Goal: Information Seeking & Learning: Learn about a topic

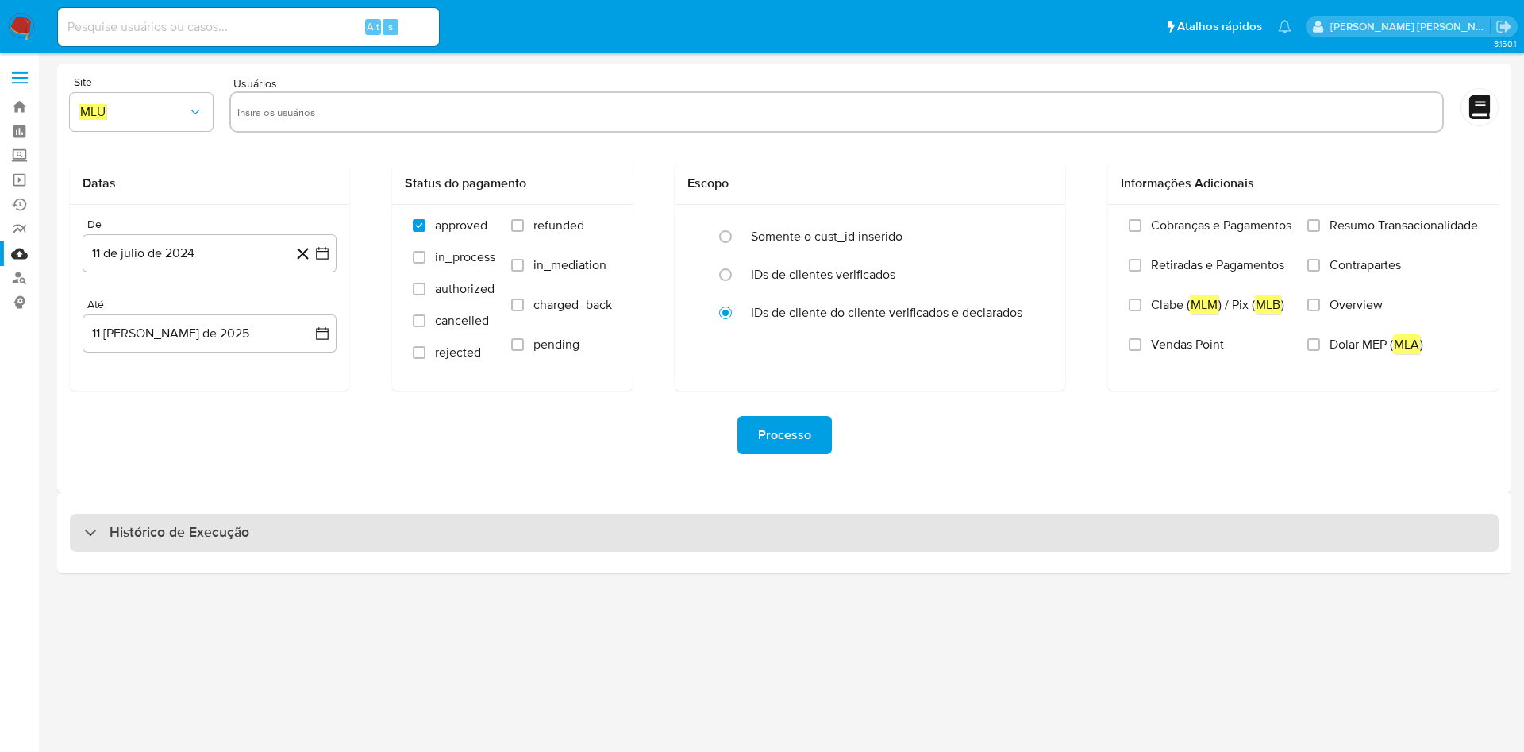
click at [266, 548] on div "Histórico de Execução" at bounding box center [784, 533] width 1429 height 38
select select "10"
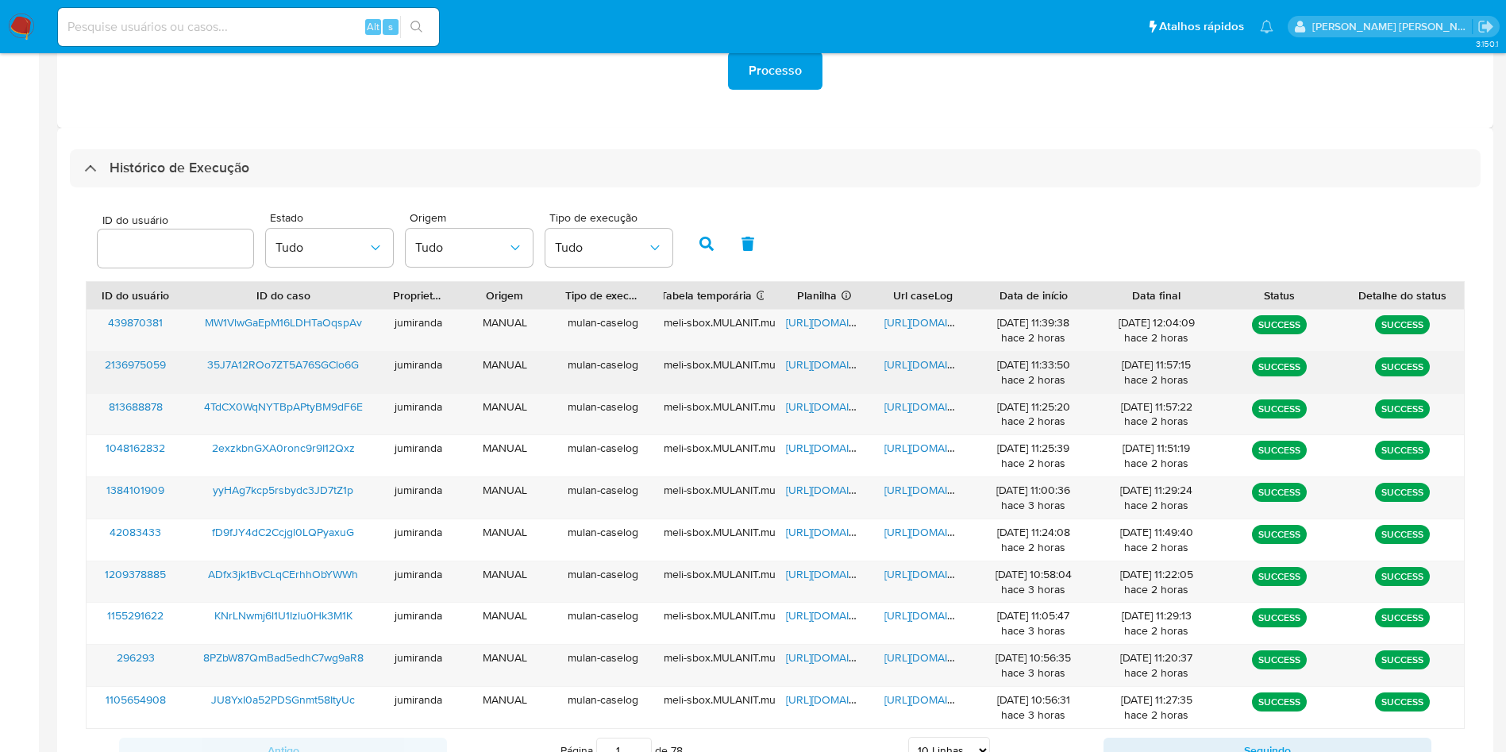
scroll to position [401, 0]
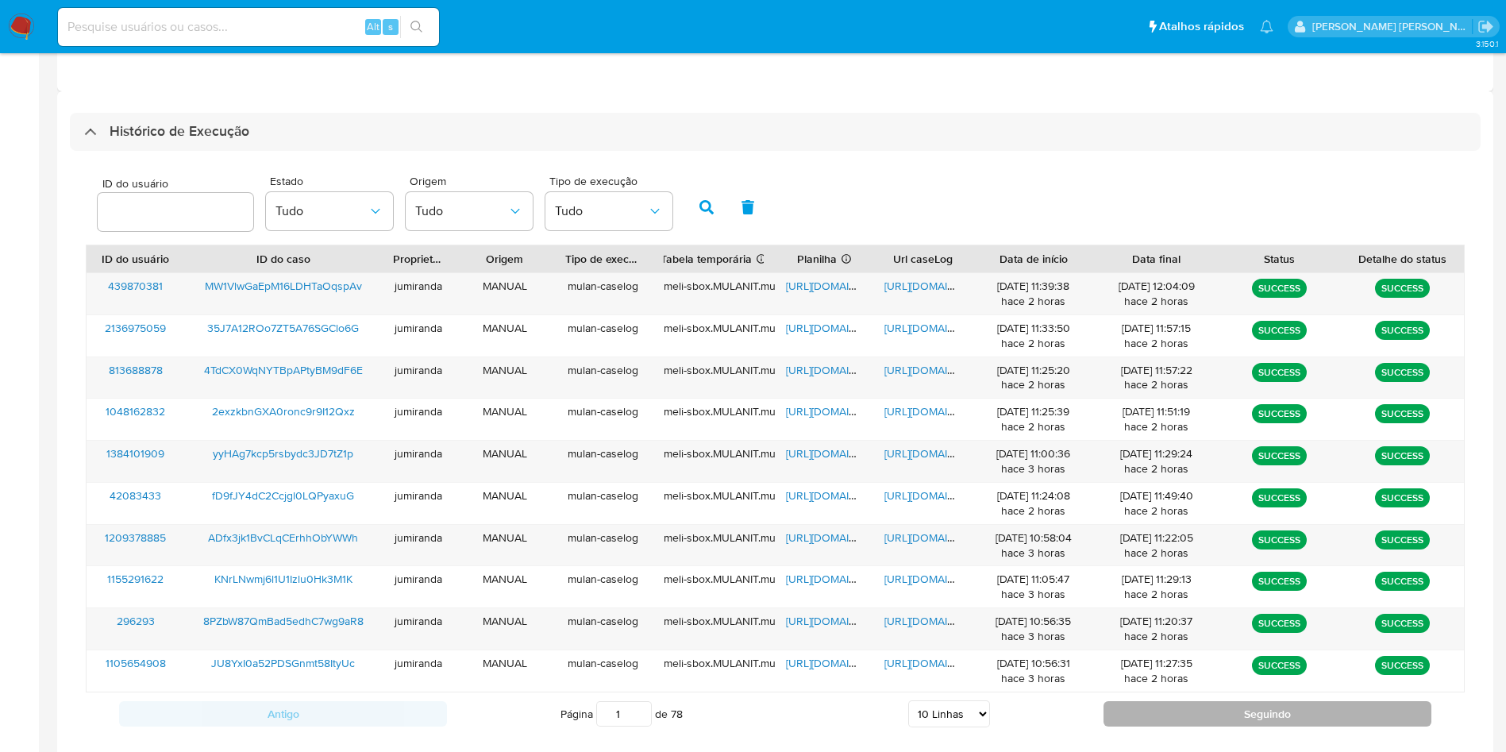
click at [1121, 722] on button "Seguindo" at bounding box center [1267, 713] width 328 height 25
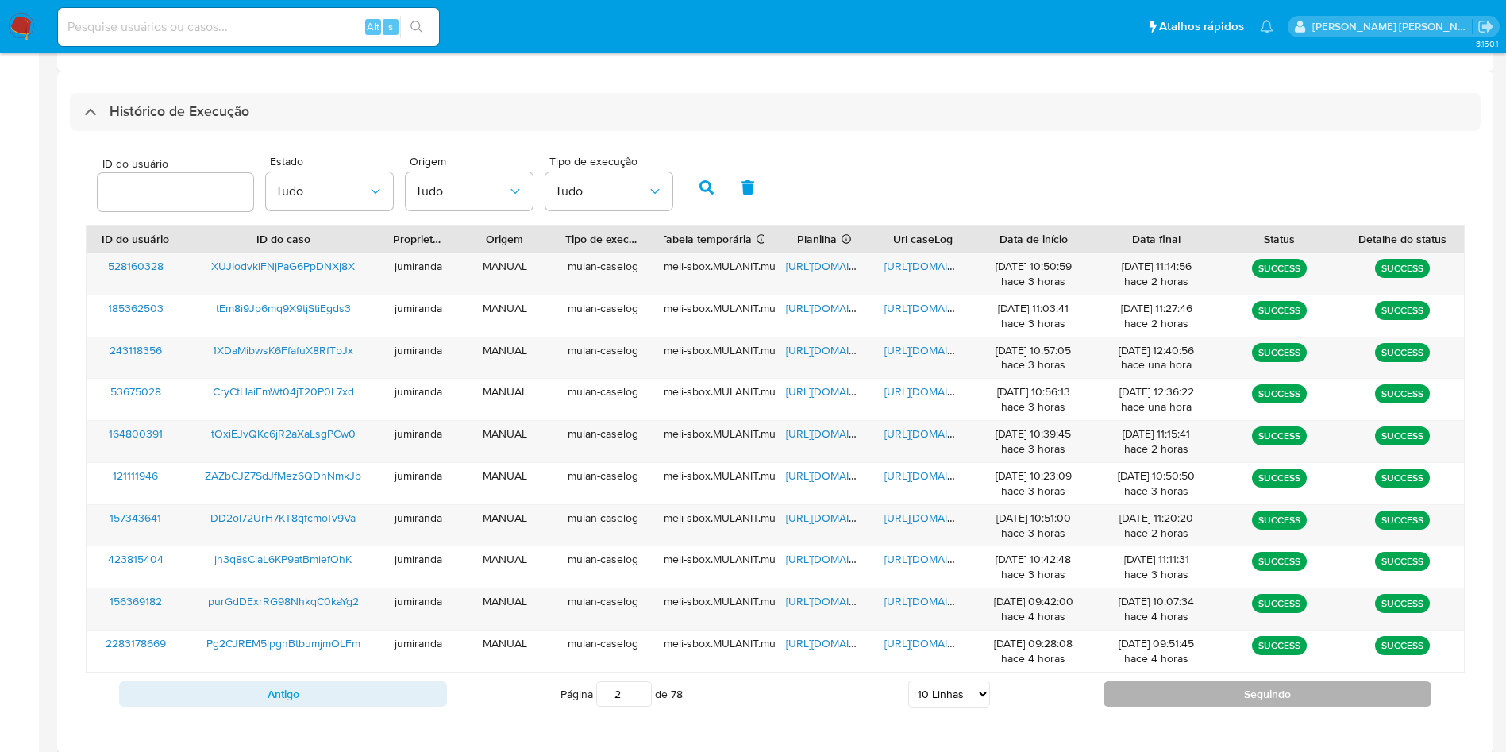
scroll to position [432, 0]
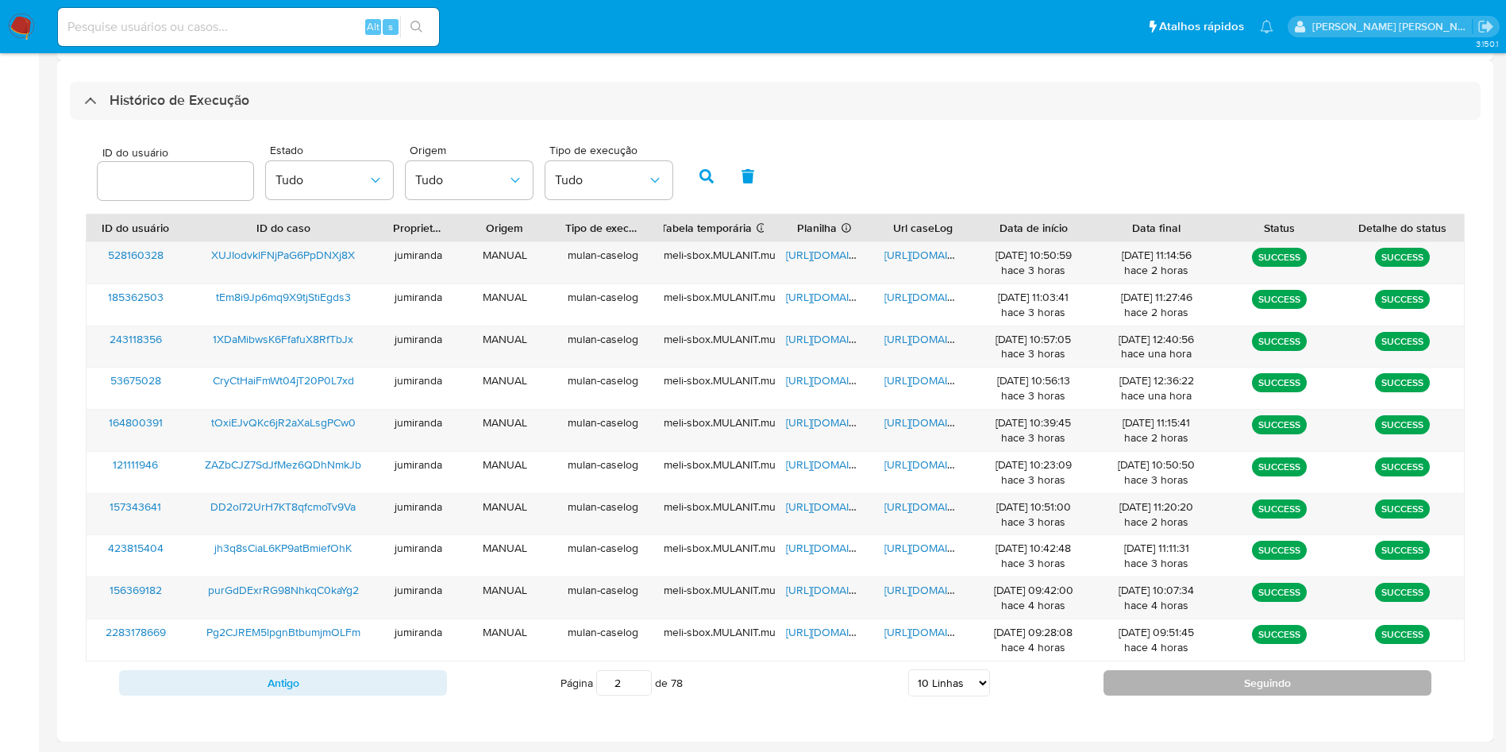
click at [1157, 692] on button "Seguindo" at bounding box center [1267, 682] width 328 height 25
type input "3"
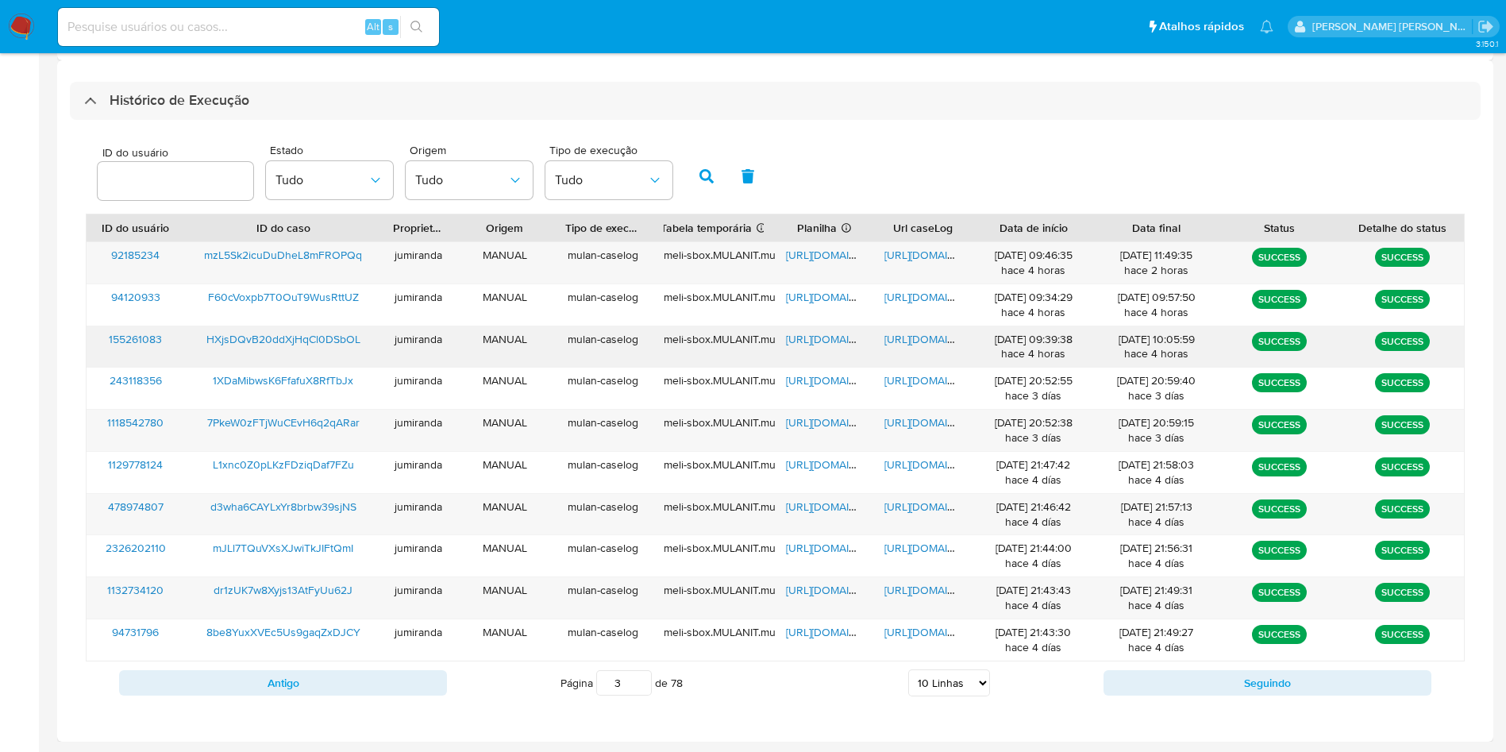
click at [825, 341] on span "https://docs.google.com/spreadsheets/d/1_ofTF5bec3wdr7DCxJUVpnztiZKKTm3KAqpR4jE…" at bounding box center [841, 339] width 110 height 16
click at [937, 341] on span "https://docs.google.com/document/d/1N1SREn31Frmxk1pubjkEfketcXLdW8OeaZV204xuKgY…" at bounding box center [939, 339] width 110 height 16
click at [296, 337] on span "HXjsDQvB20ddXjHqCl0DSbOL" at bounding box center [283, 339] width 154 height 16
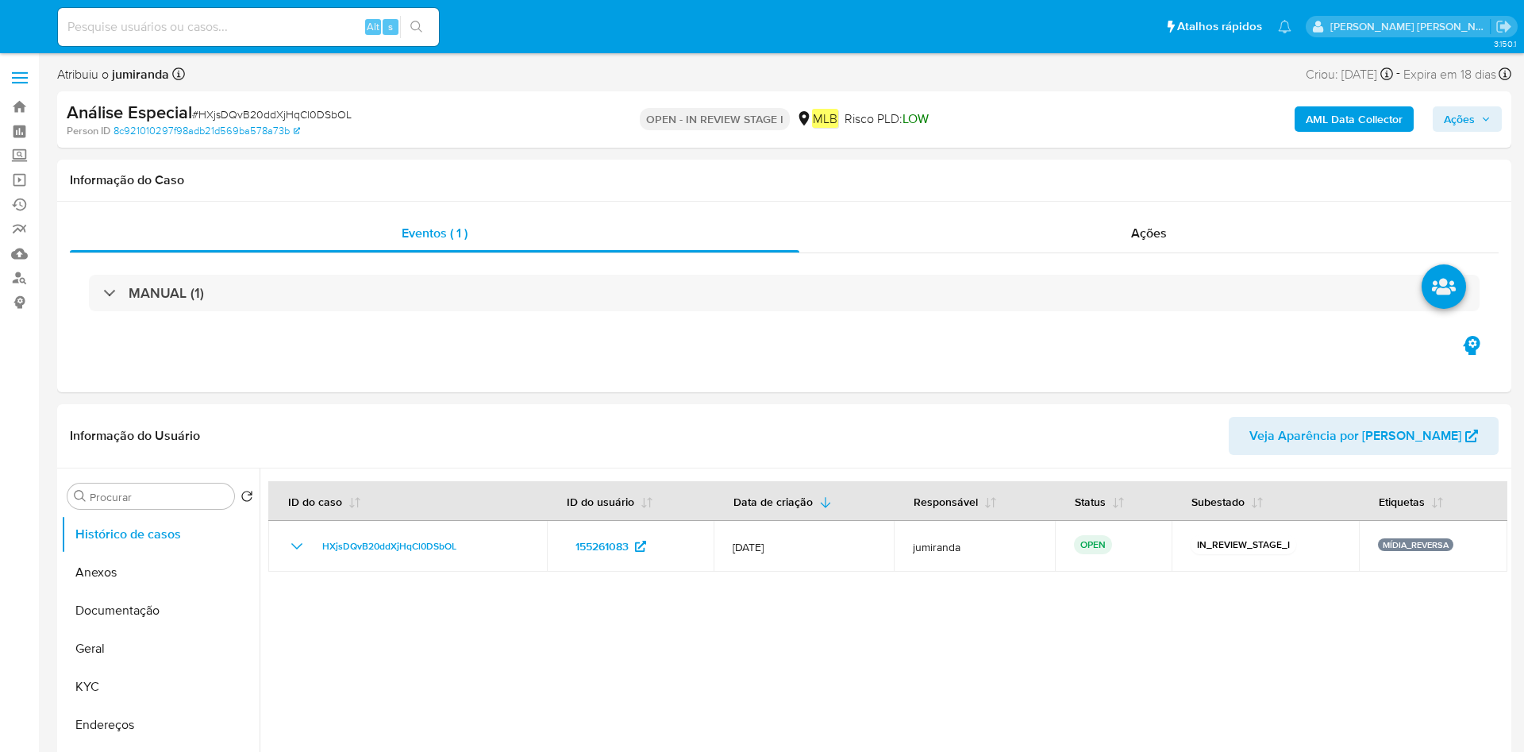
select select "10"
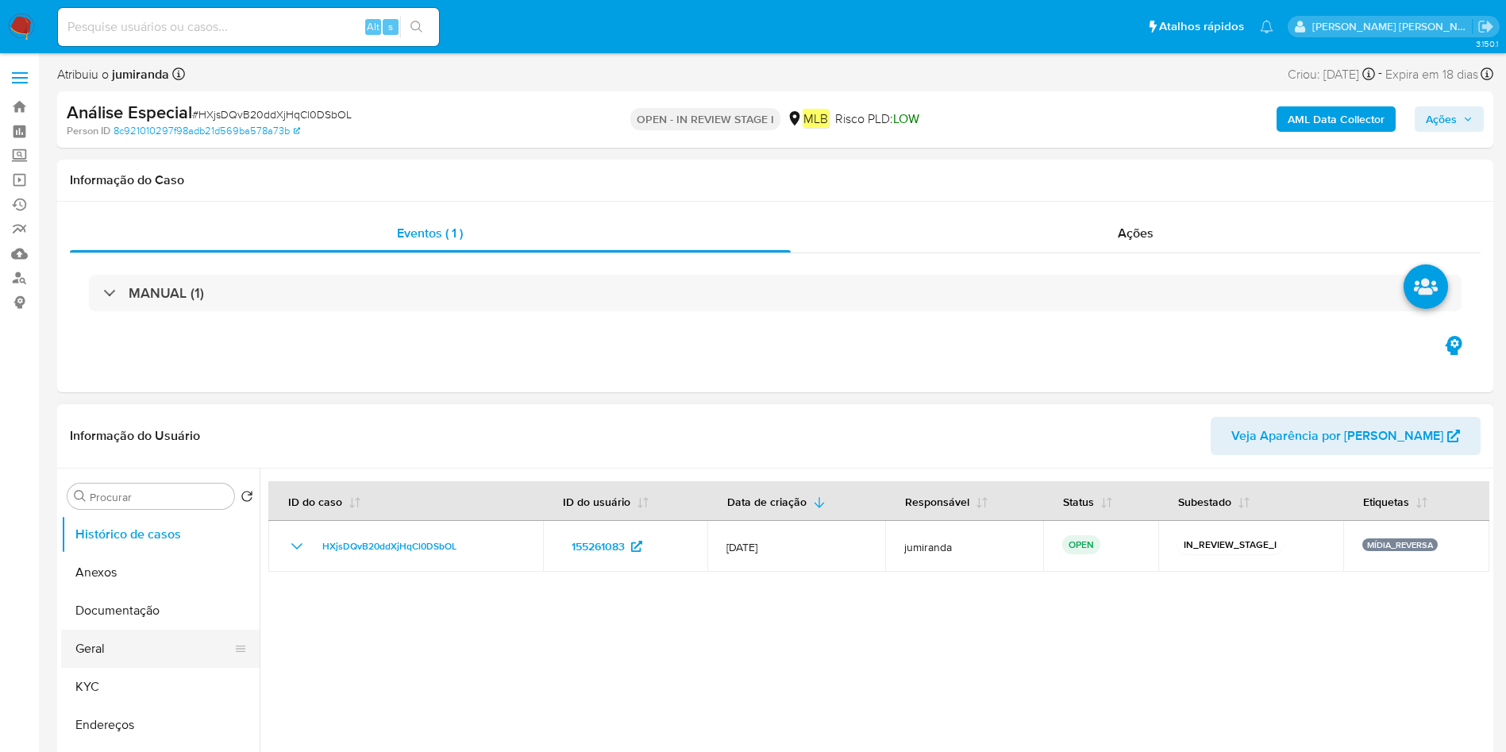
click at [99, 645] on button "Geral" at bounding box center [154, 648] width 186 height 38
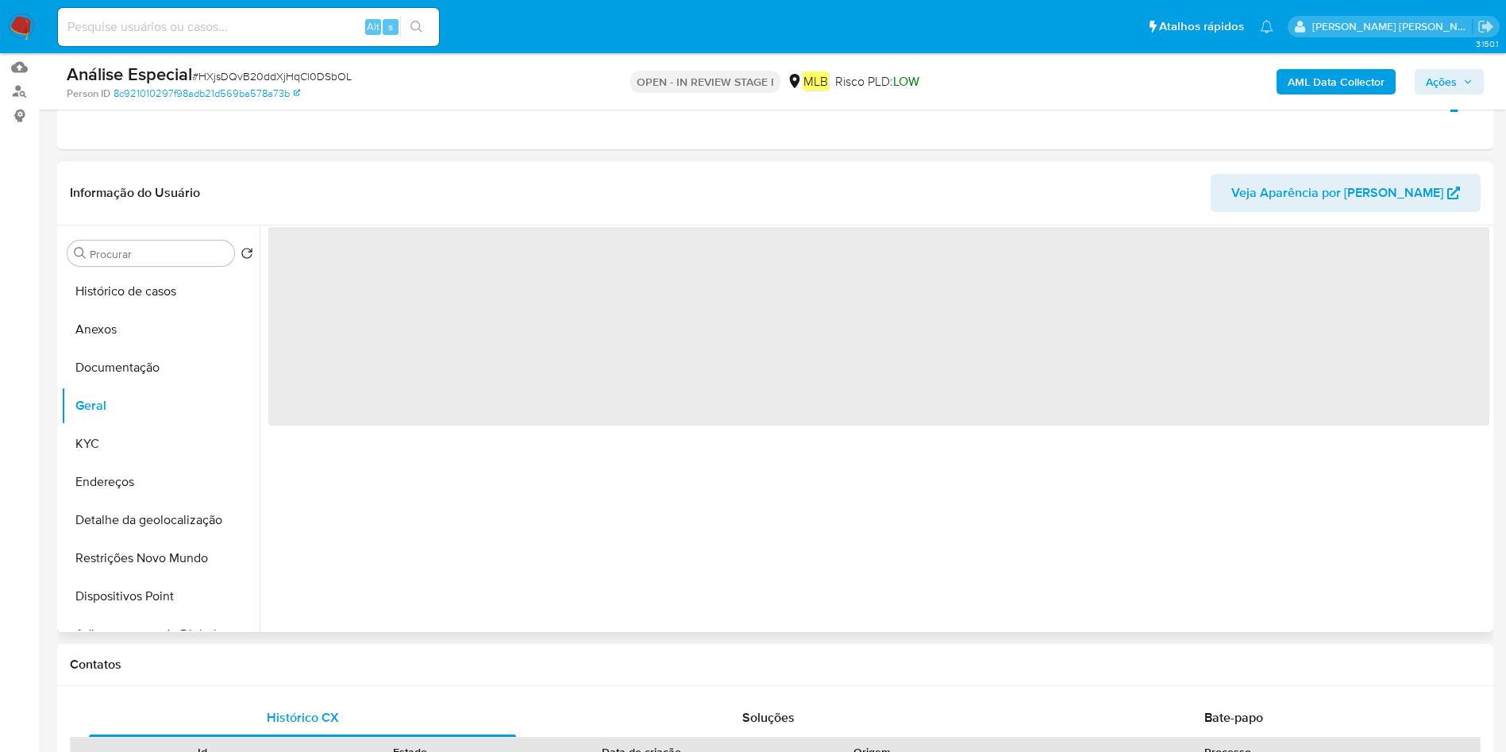
scroll to position [238, 0]
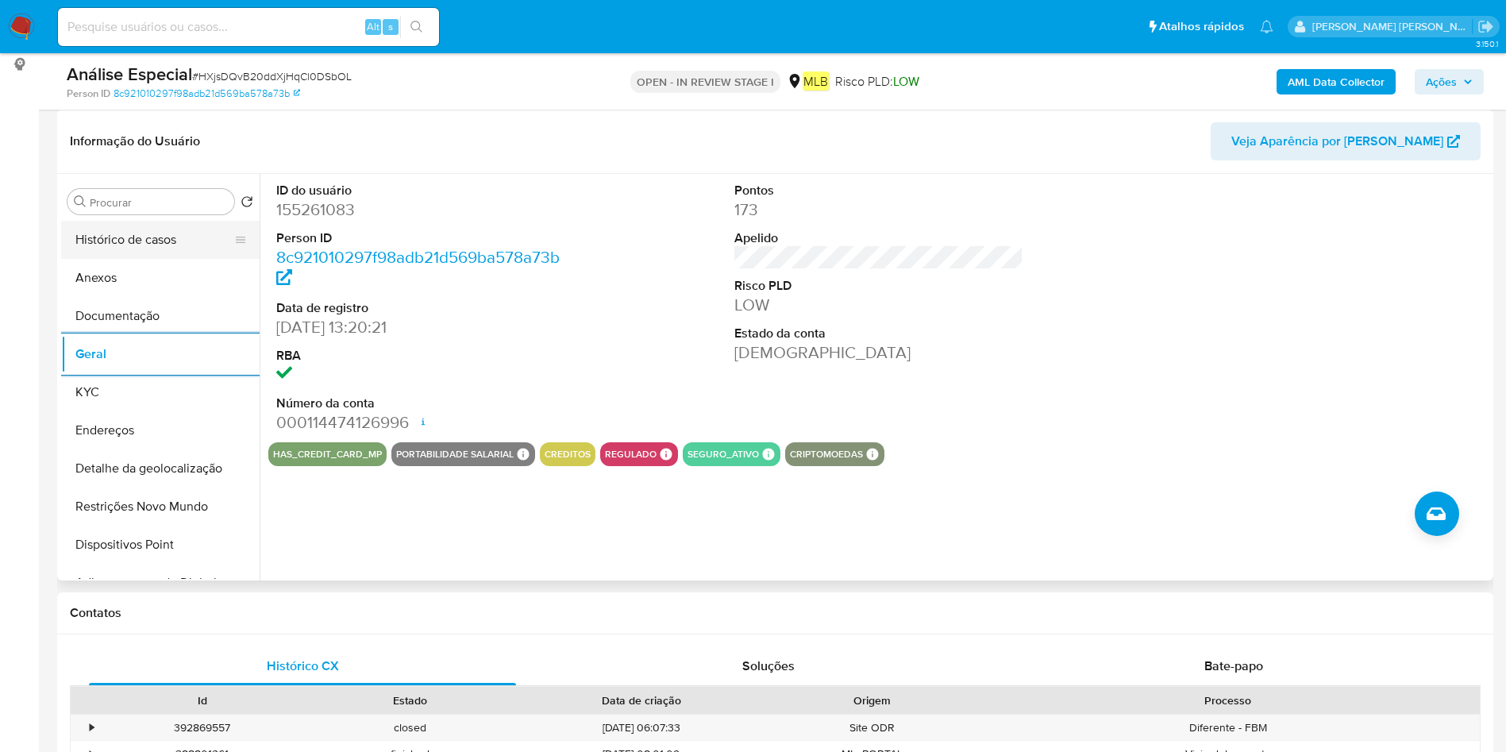
click at [156, 250] on button "Histórico de casos" at bounding box center [154, 240] width 186 height 38
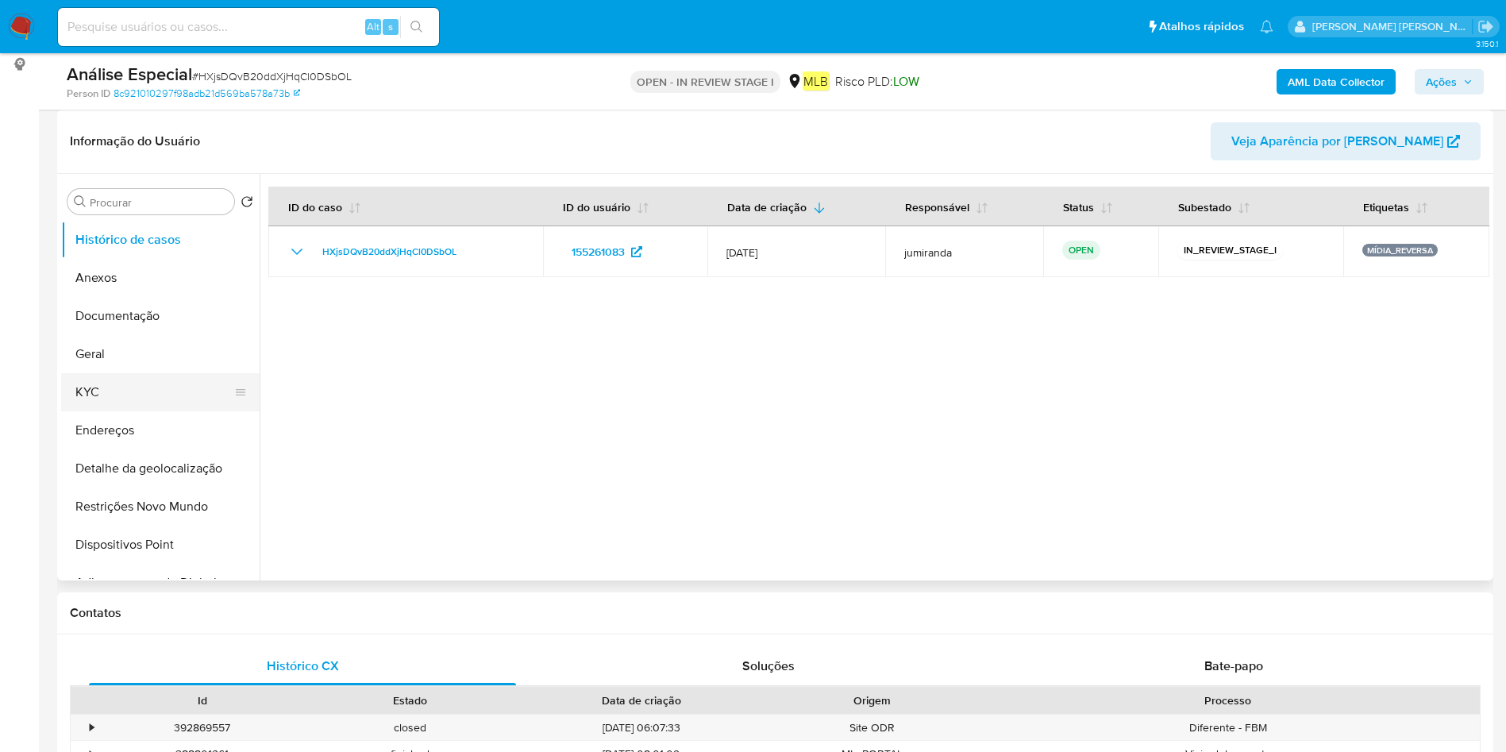
click at [161, 405] on button "KYC" at bounding box center [154, 392] width 186 height 38
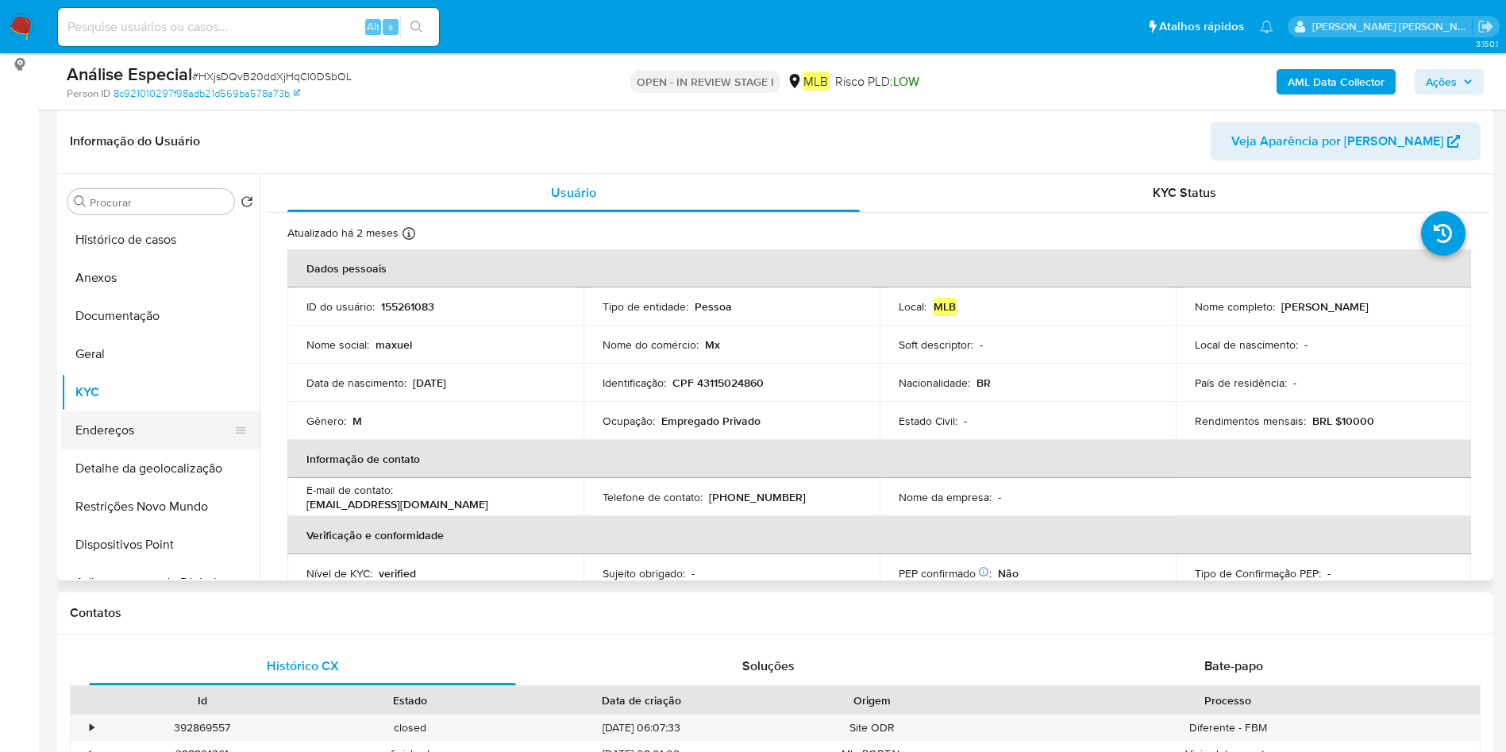
click at [138, 429] on button "Endereços" at bounding box center [154, 430] width 186 height 38
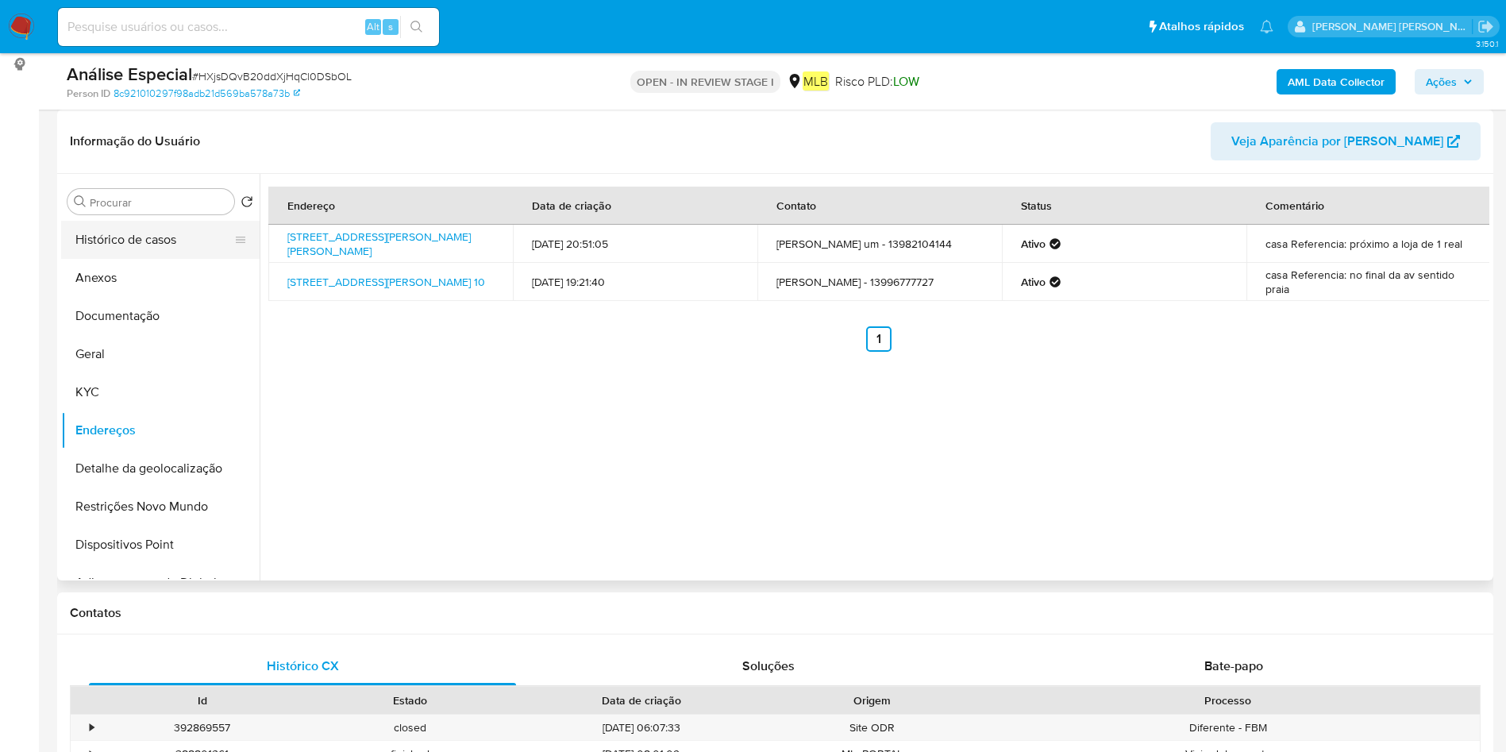
click at [163, 233] on button "Histórico de casos" at bounding box center [154, 240] width 186 height 38
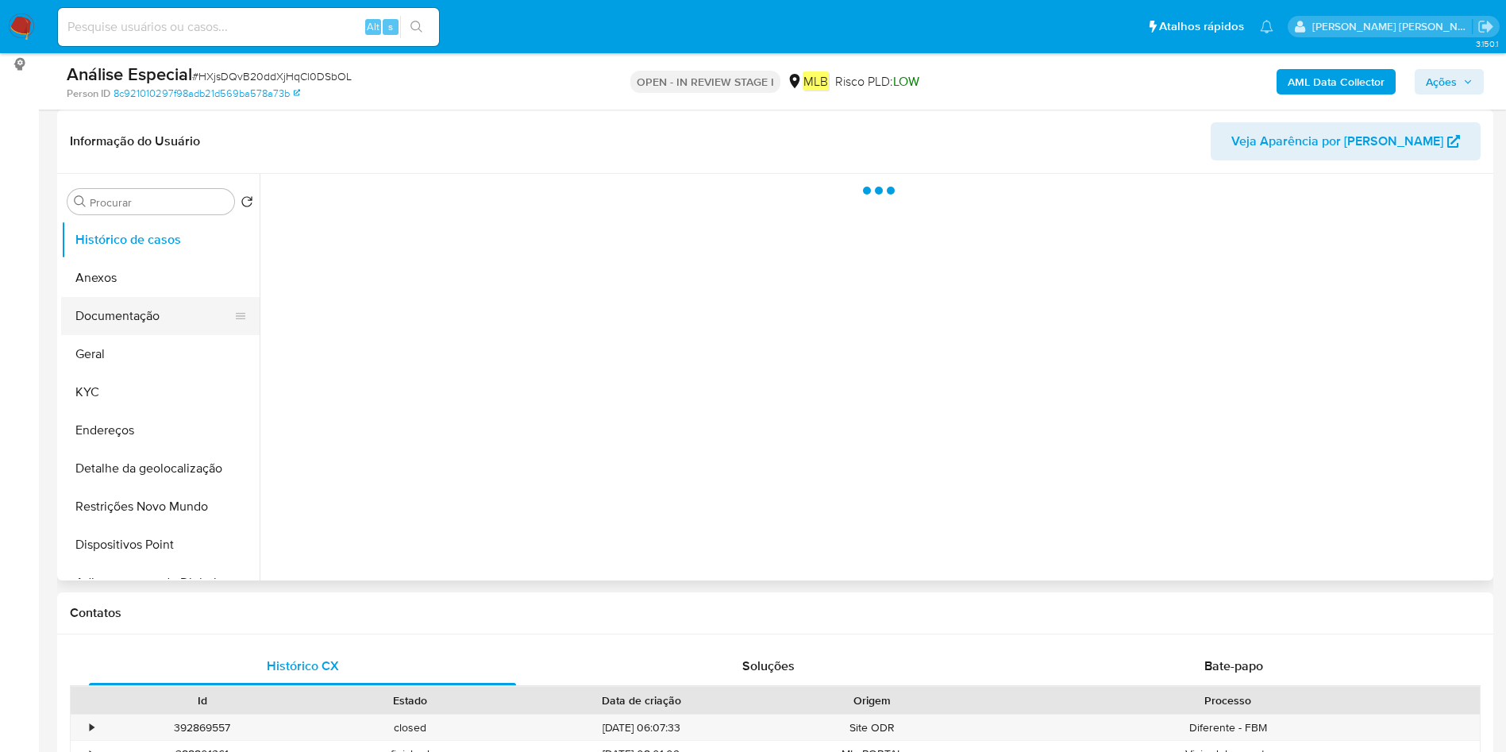
click at [144, 306] on button "Documentação" at bounding box center [154, 316] width 186 height 38
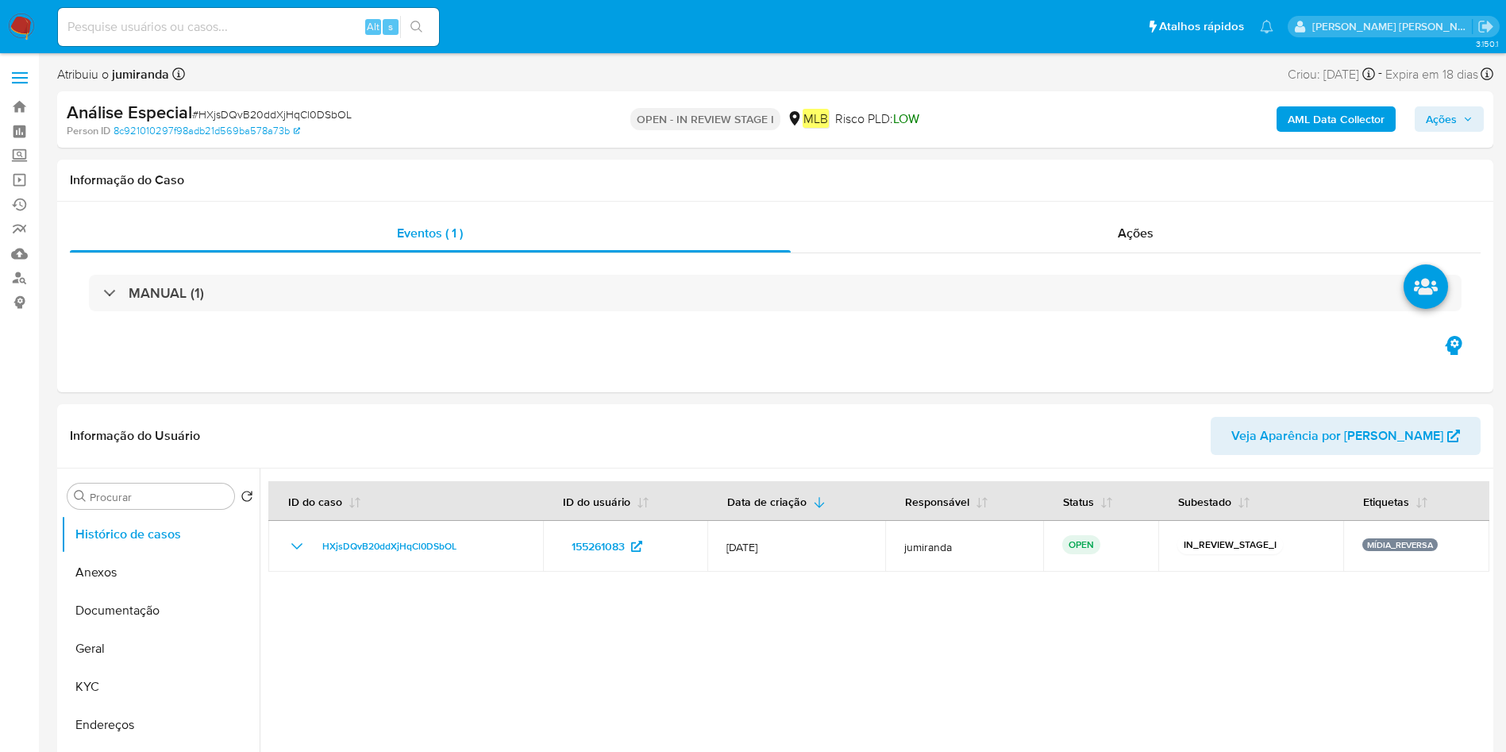
select select "10"
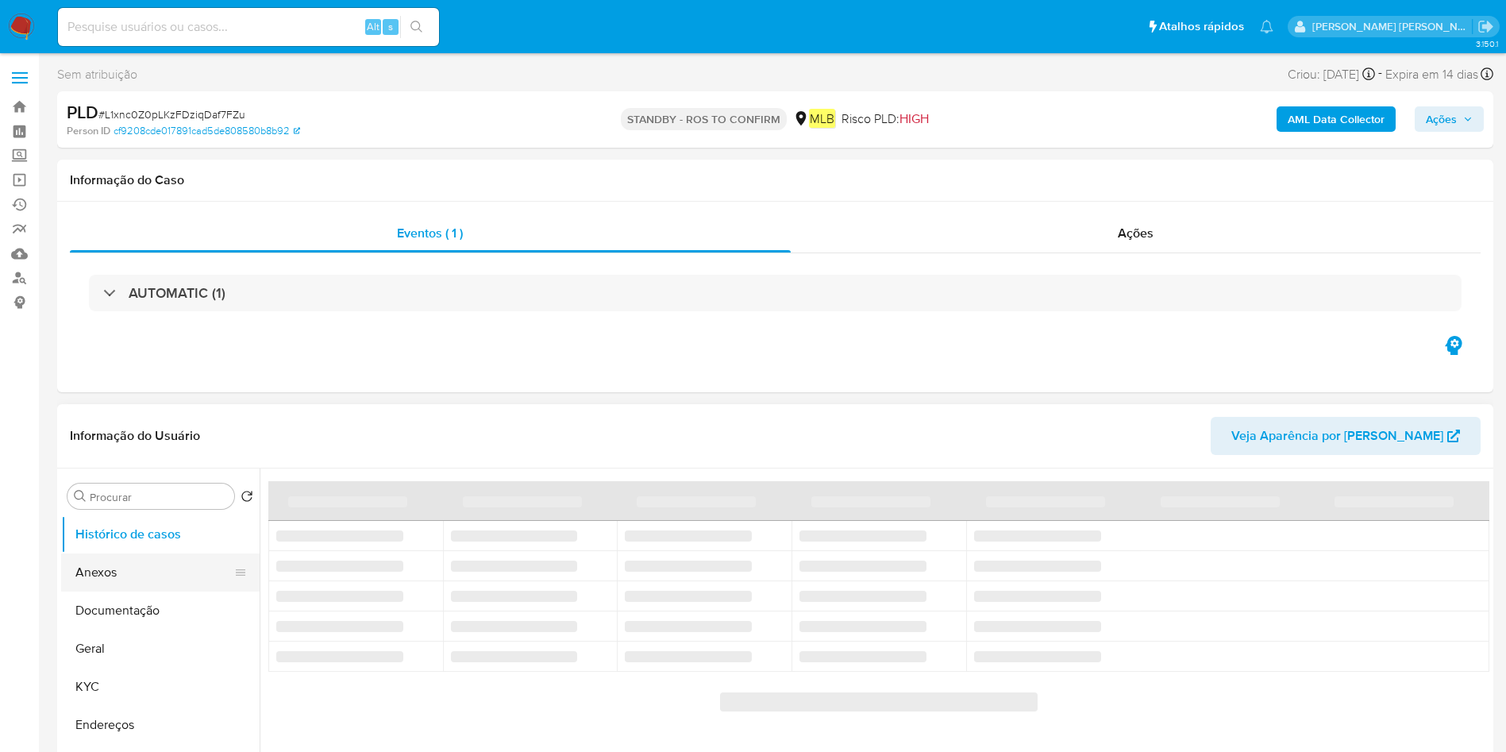
click at [165, 571] on button "Anexos" at bounding box center [154, 572] width 186 height 38
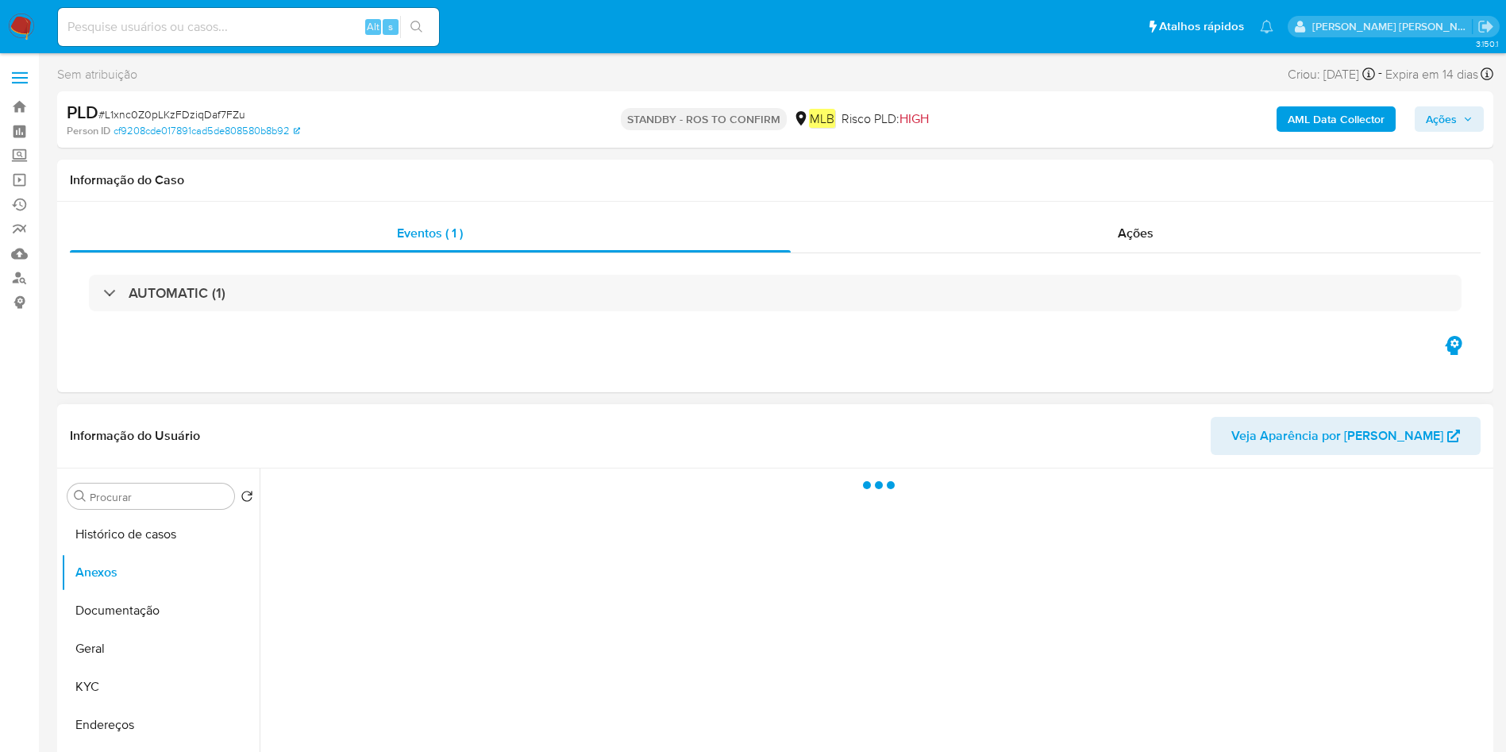
select select "10"
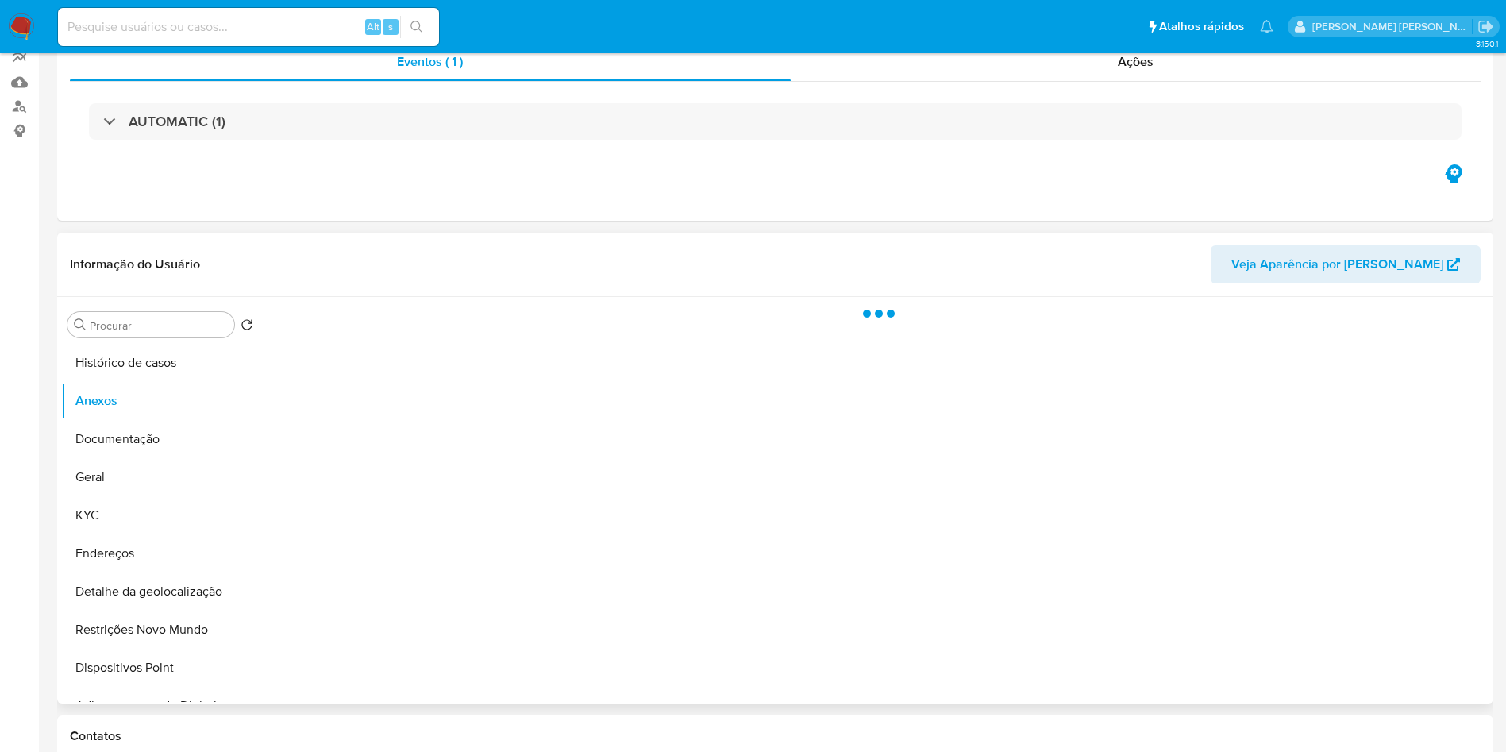
scroll to position [238, 0]
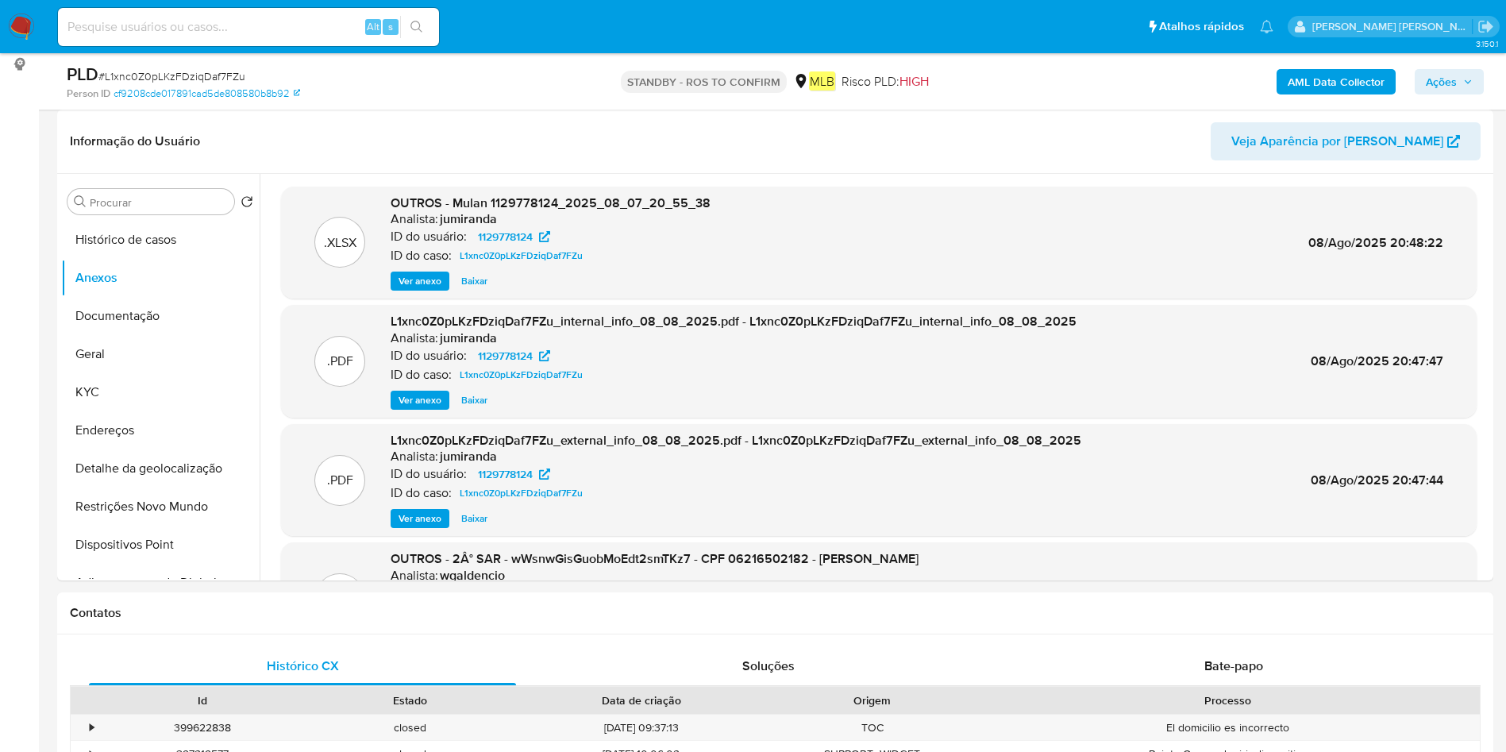
click at [1449, 92] on span "Ações" at bounding box center [1441, 81] width 31 height 25
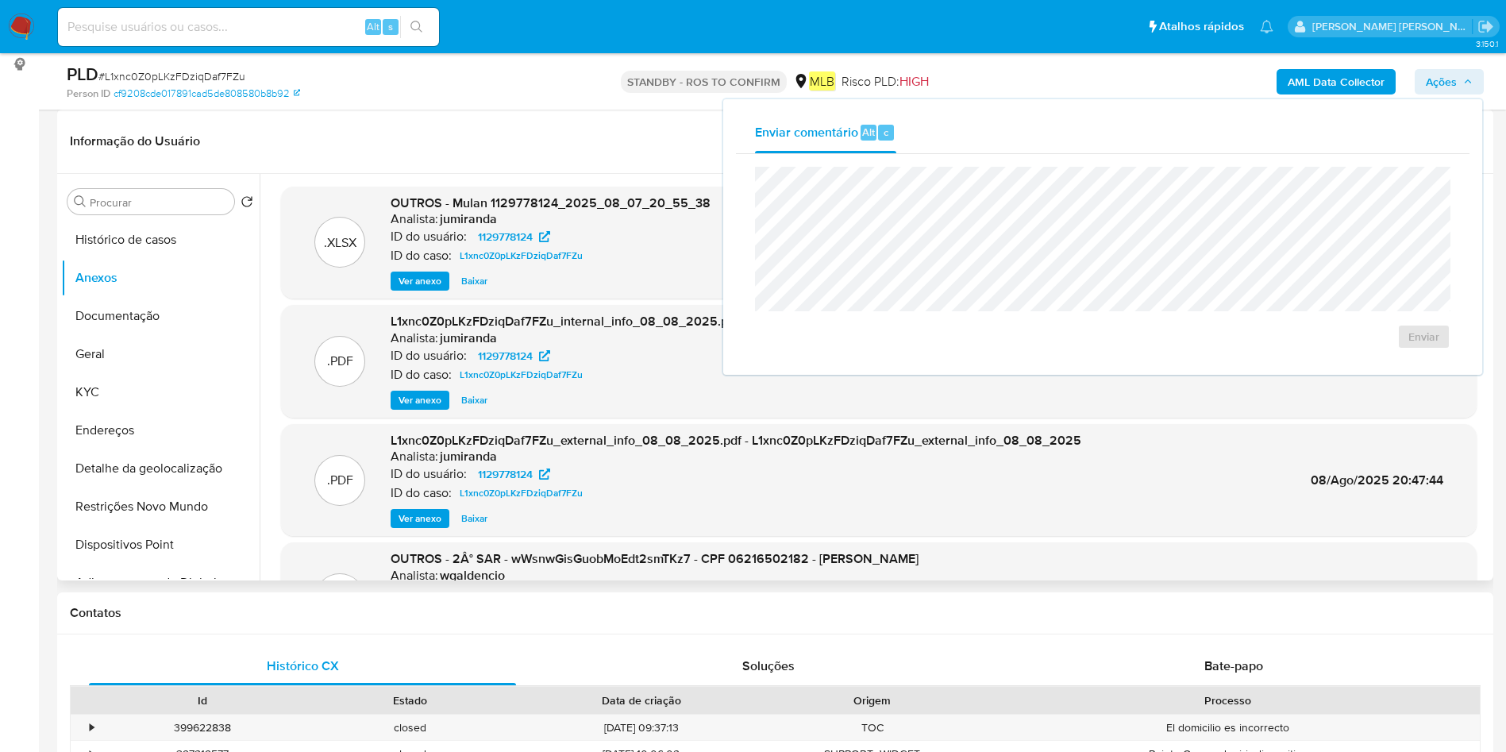
click at [619, 133] on header "Informação do Usuário Veja Aparência por Pessoa" at bounding box center [775, 141] width 1410 height 38
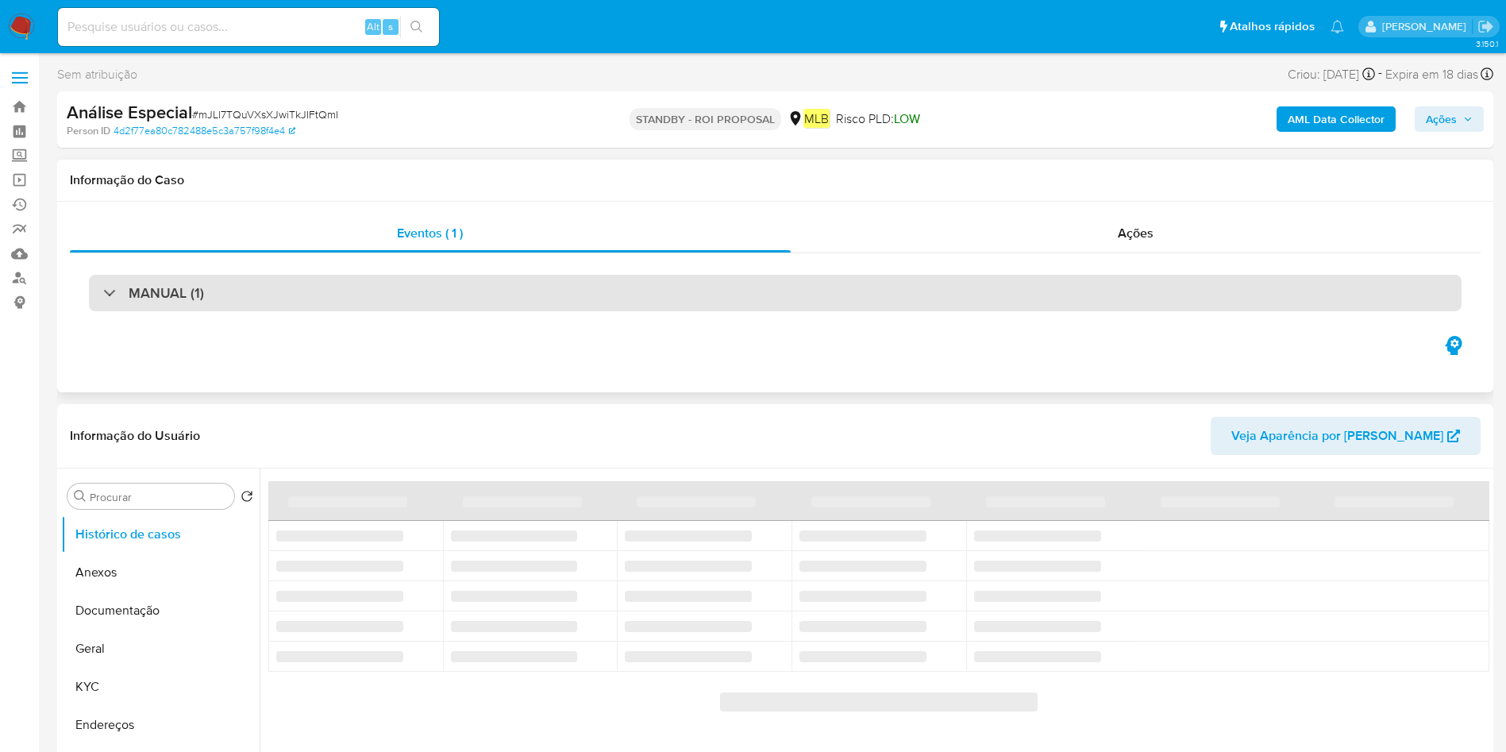
click at [802, 283] on div "MANUAL (1)" at bounding box center [775, 293] width 1372 height 37
select select "10"
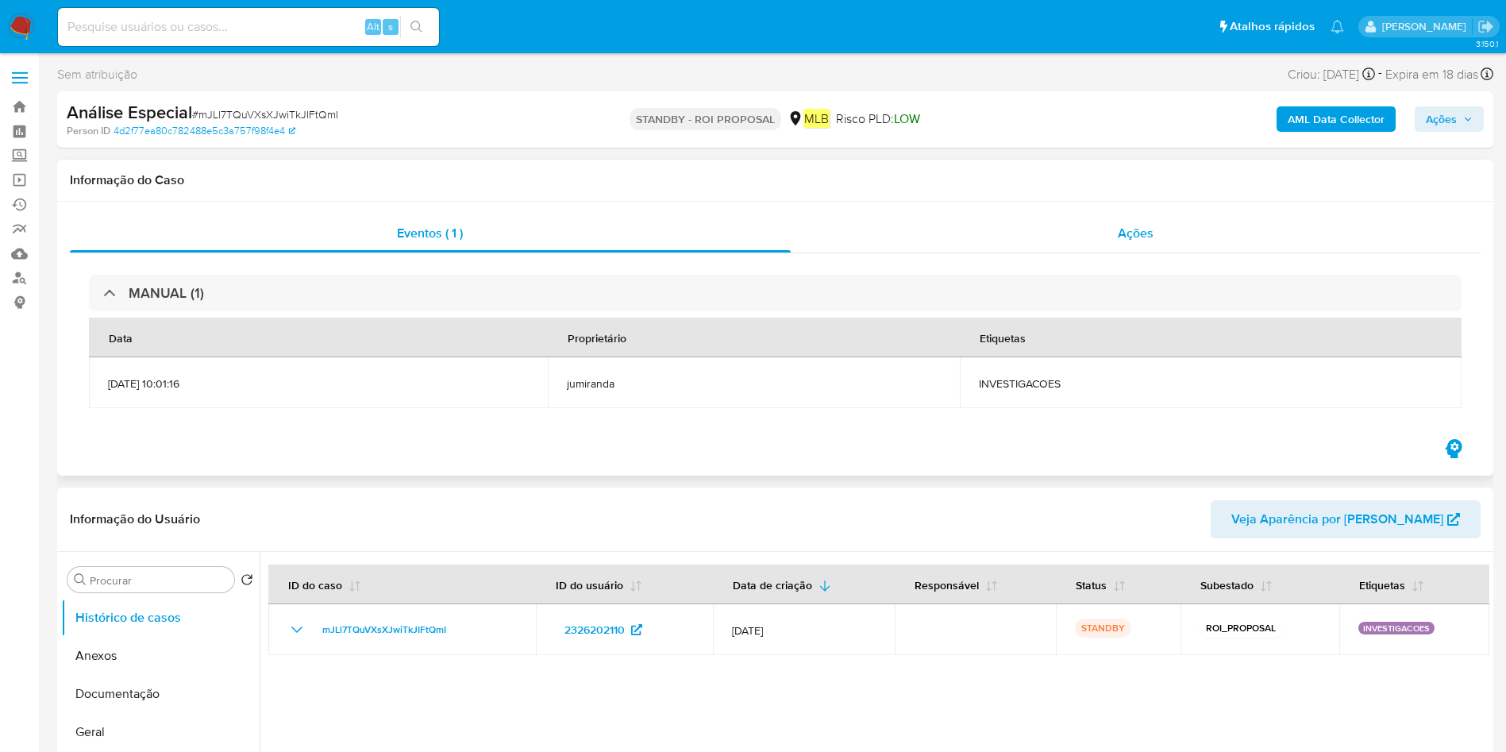
click at [1134, 229] on span "Ações" at bounding box center [1136, 233] width 36 height 18
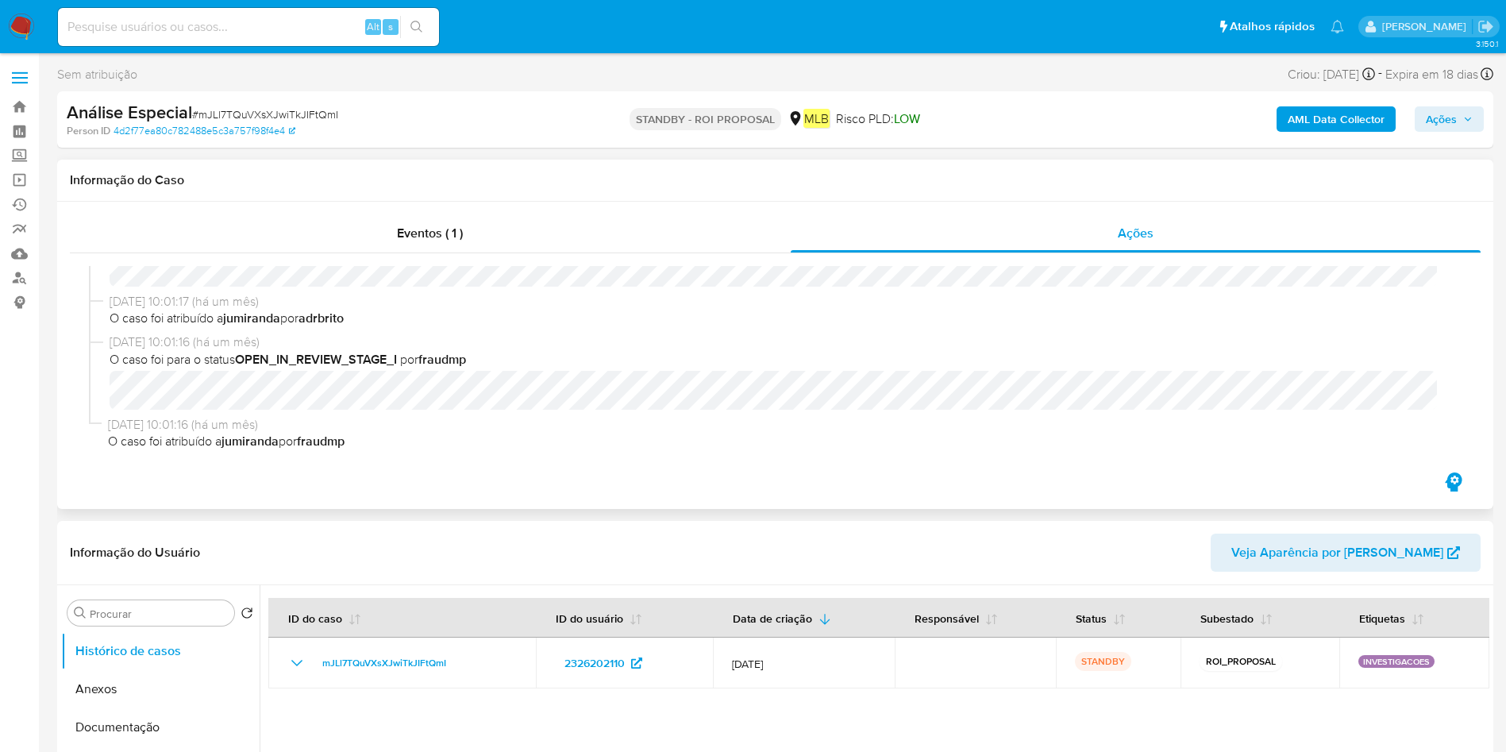
scroll to position [271, 0]
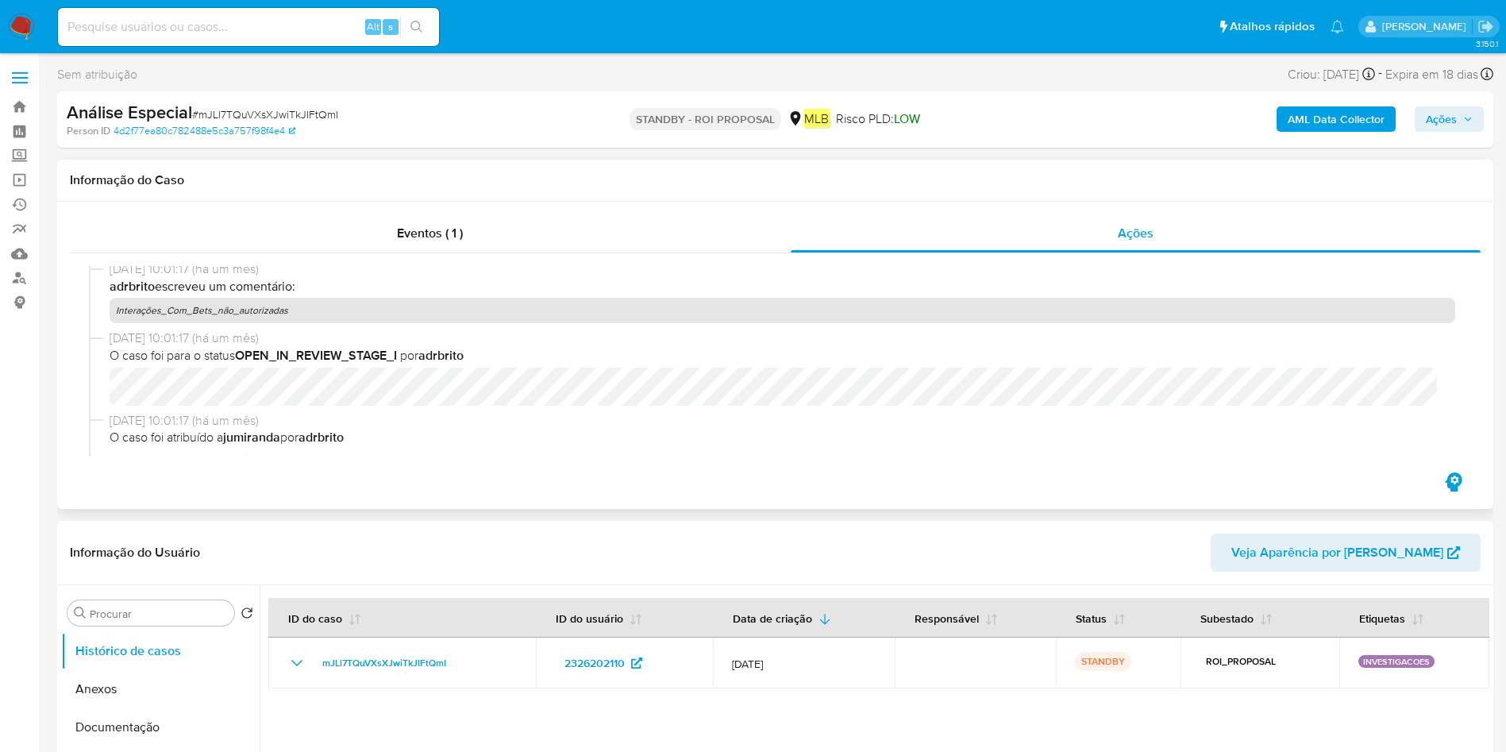
click at [193, 310] on p "Interações_Com_Bets_não_autorizadas" at bounding box center [782, 310] width 1345 height 25
copy p "Interações_Com_Bets_não_autorizadas"
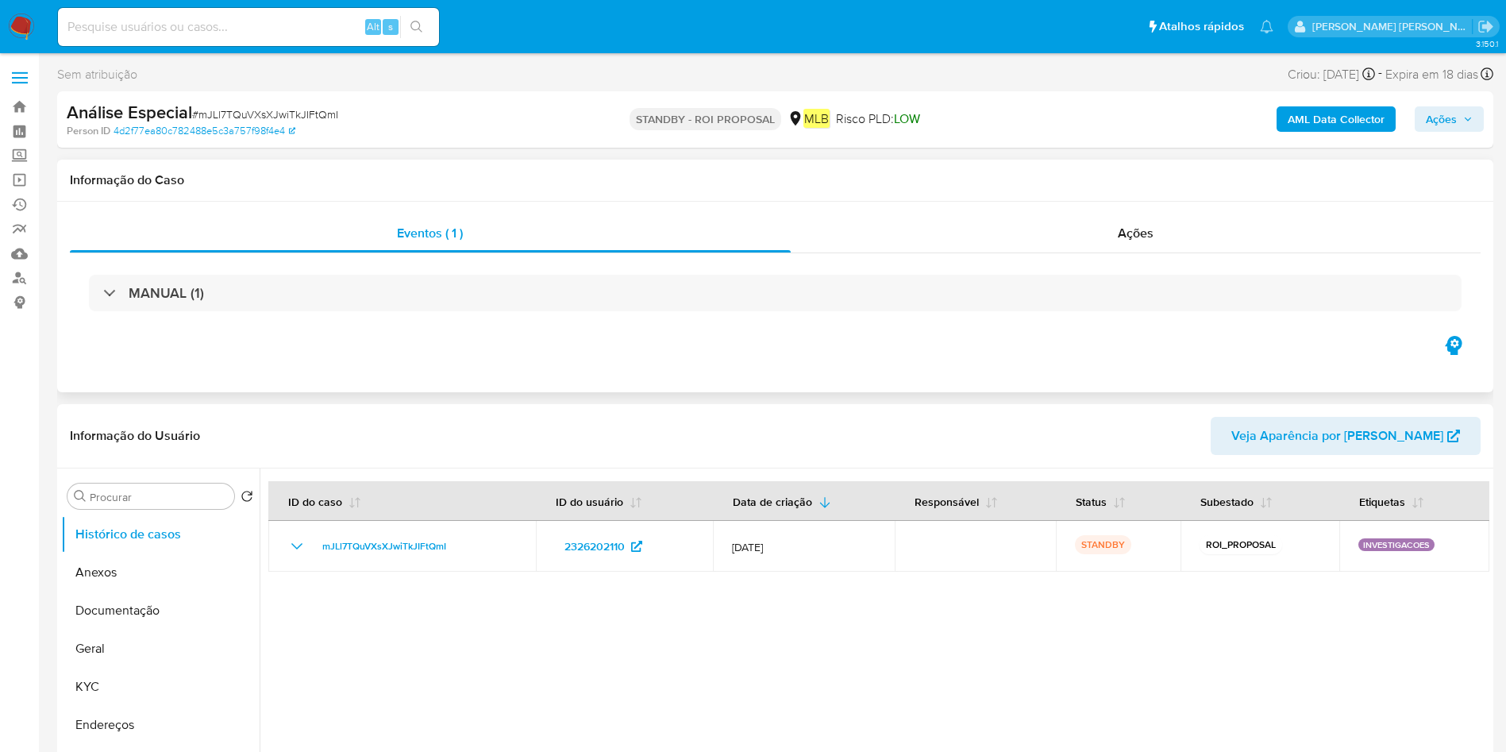
select select "10"
